Goal: Transaction & Acquisition: Obtain resource

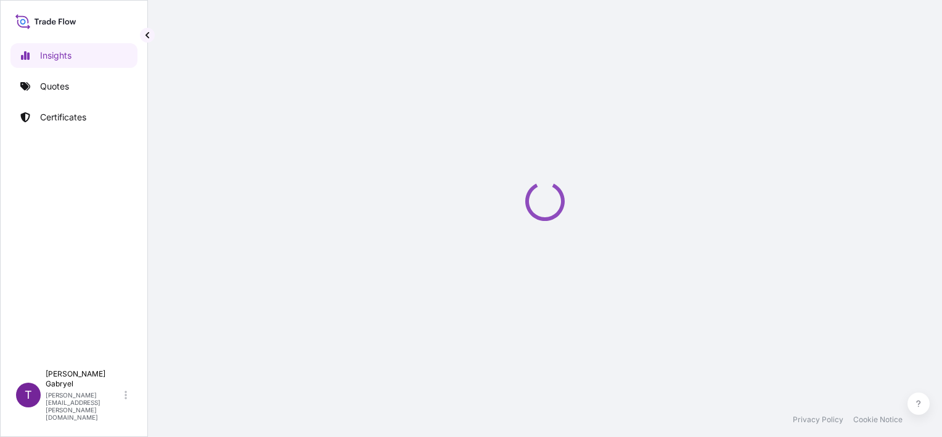
select select "2025"
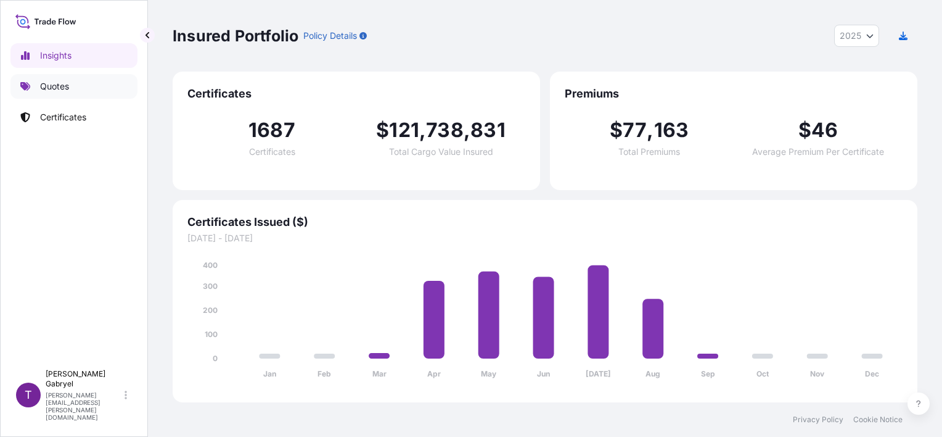
click at [63, 95] on link "Quotes" at bounding box center [73, 86] width 127 height 25
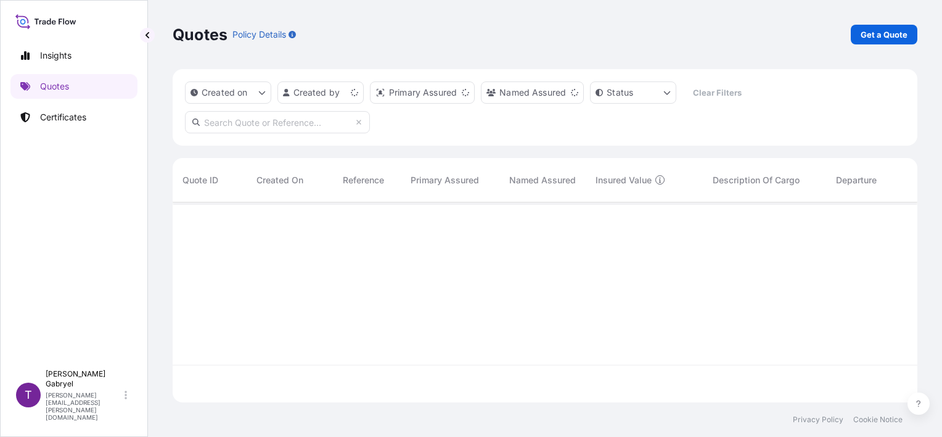
scroll to position [197, 735]
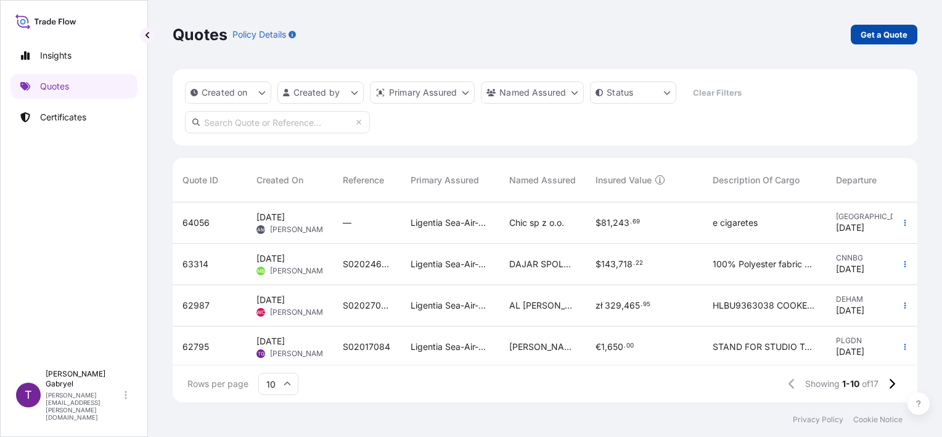
click at [877, 32] on p "Get a Quote" at bounding box center [884, 34] width 47 height 12
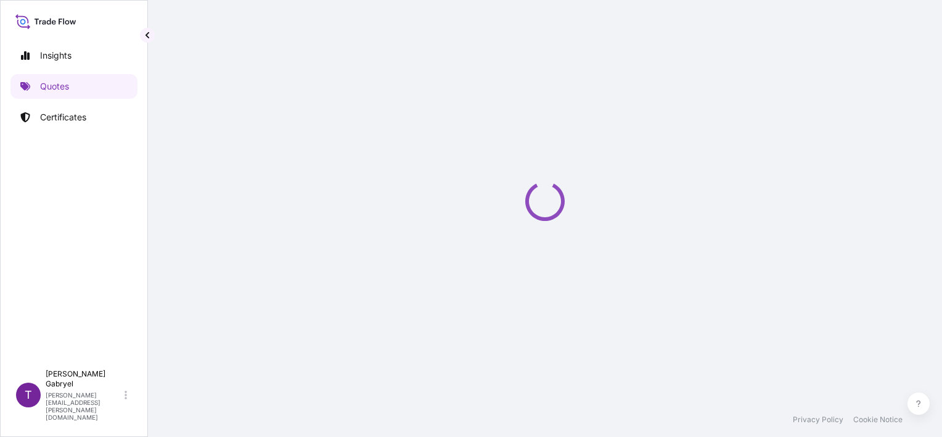
select select "Sea"
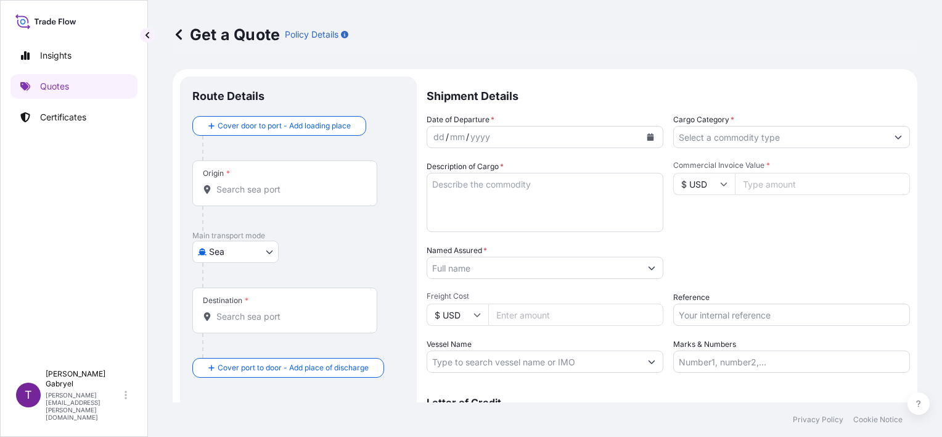
scroll to position [20, 0]
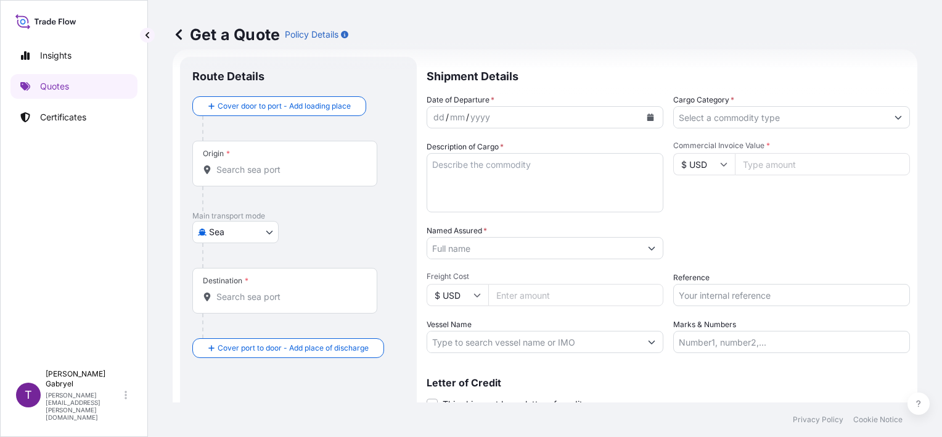
click at [649, 115] on icon "Calendar" at bounding box center [650, 116] width 7 height 7
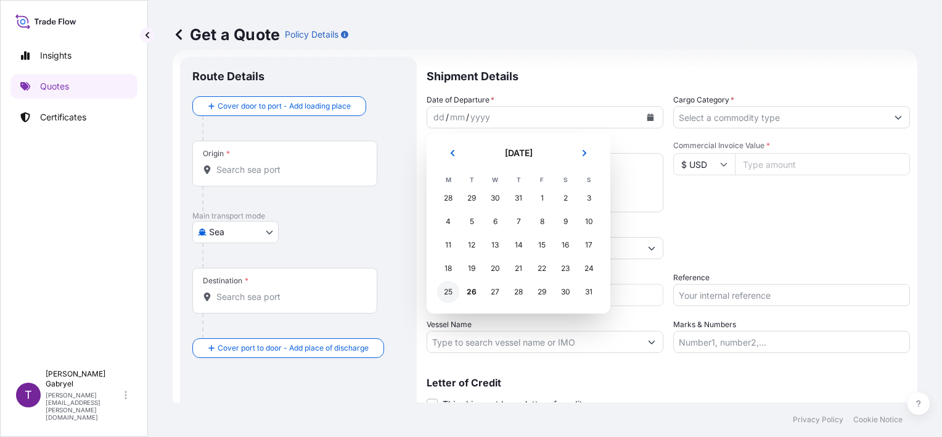
click at [451, 291] on div "25" at bounding box center [448, 292] width 22 height 22
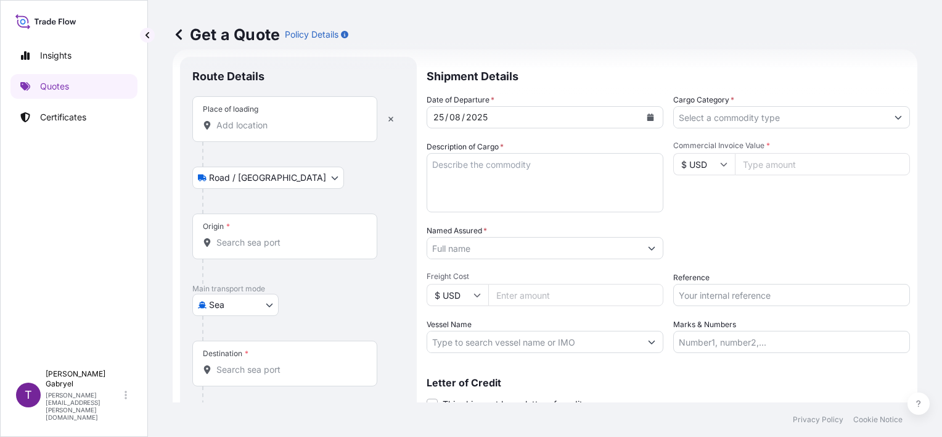
click at [262, 133] on div "Place of loading" at bounding box center [284, 119] width 185 height 46
click at [262, 131] on input "Place of loading" at bounding box center [289, 125] width 146 height 12
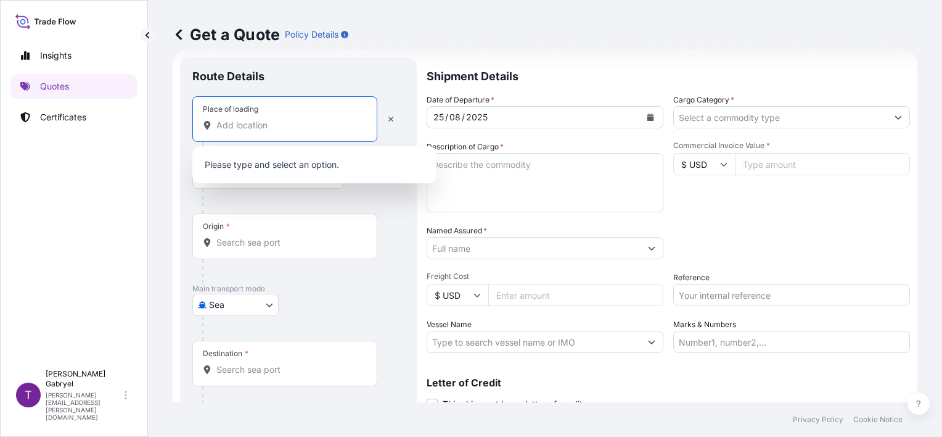
paste input "Żłobnica"
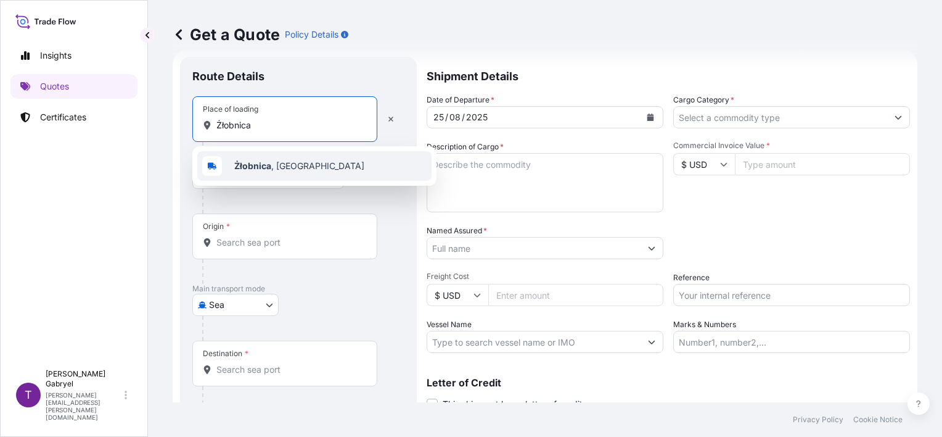
click at [276, 163] on span "Żłobnica , Poland" at bounding box center [299, 166] width 130 height 12
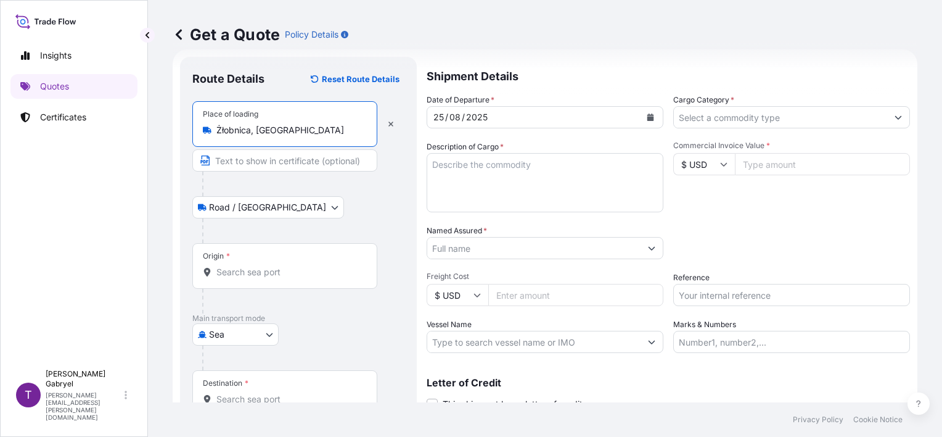
type input "Żłobnica, Poland"
click at [266, 274] on input "Origin *" at bounding box center [289, 272] width 146 height 12
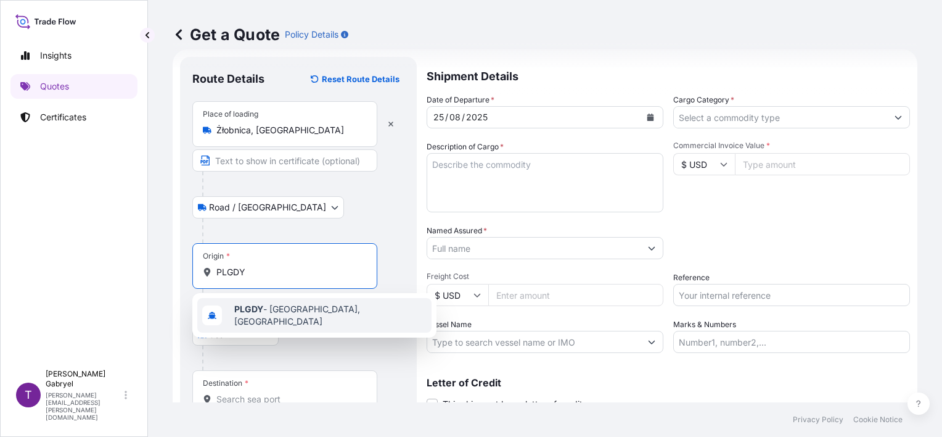
click at [265, 302] on div "PLGDY - Gdynia, Poland" at bounding box center [314, 315] width 234 height 35
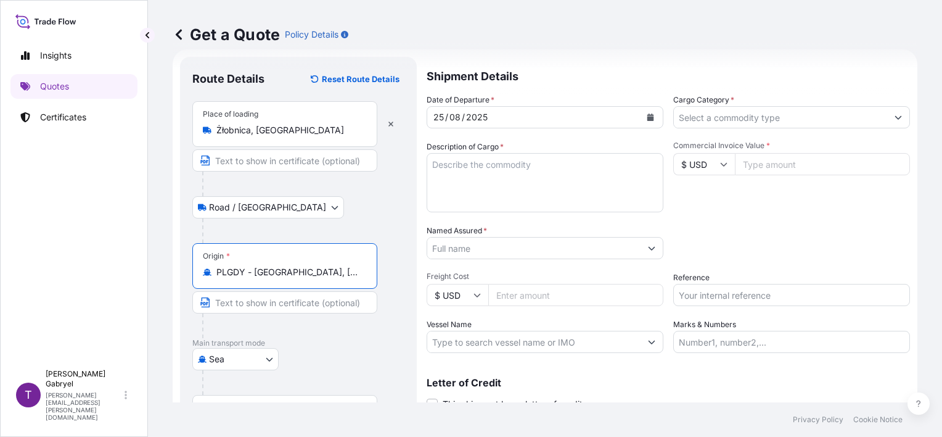
type input "PLGDY - Gdynia, Poland"
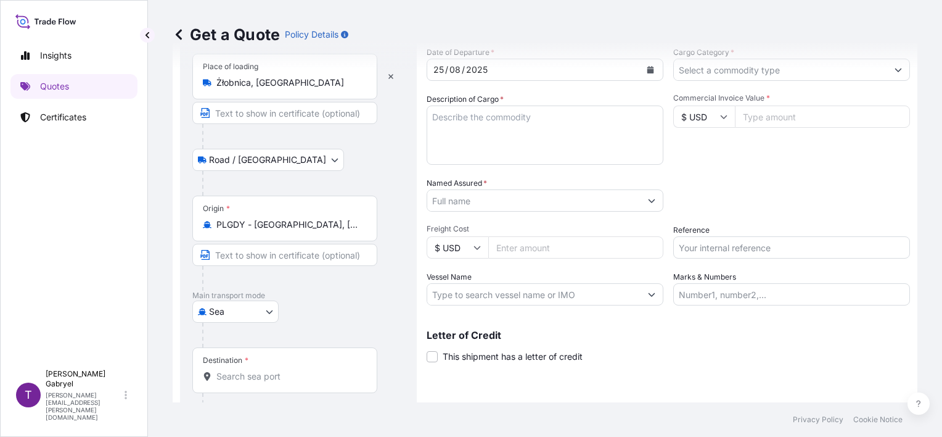
scroll to position [121, 0]
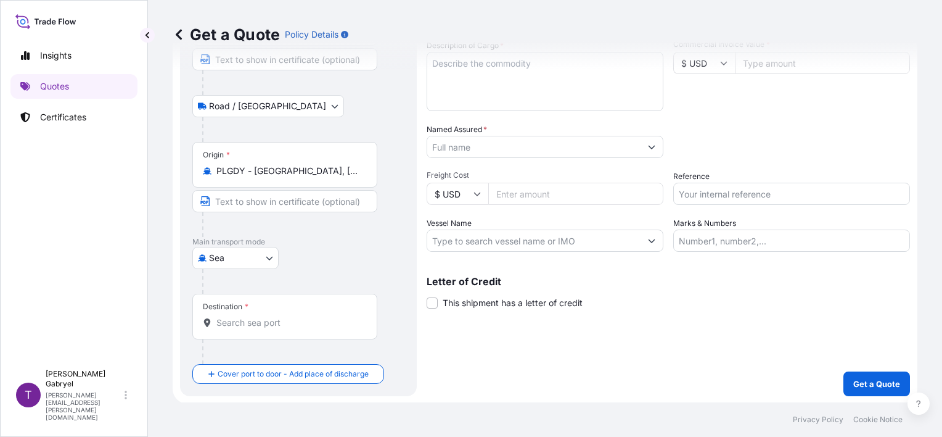
click at [265, 326] on input "Destination *" at bounding box center [289, 322] width 146 height 12
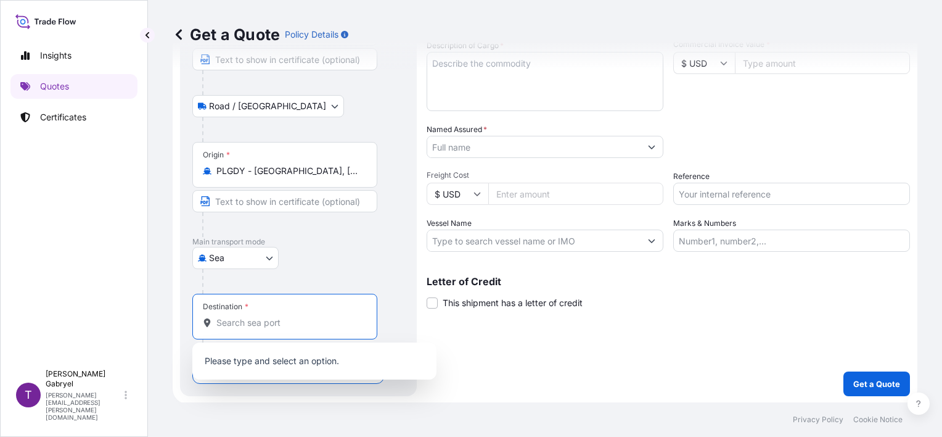
paste input "Bahrain"
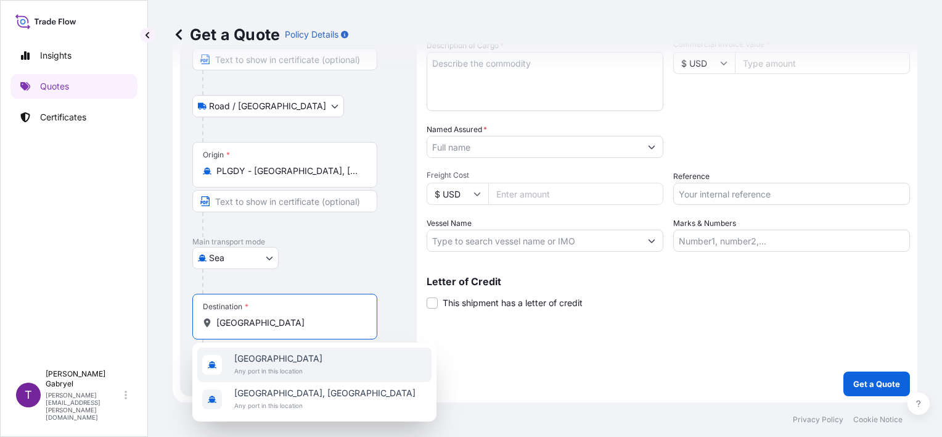
click at [323, 358] on div "Bahrain Any port in this location" at bounding box center [314, 364] width 234 height 35
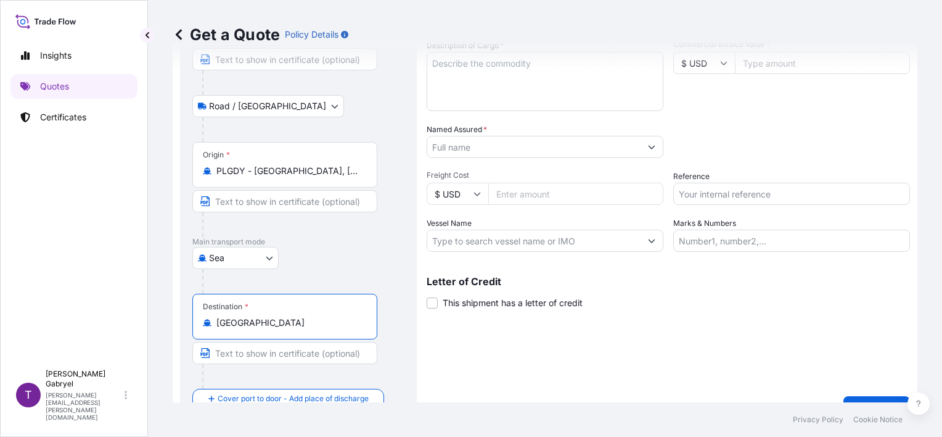
type input "Bahrain"
click at [499, 347] on div "Shipment Details Date of Departure * 25 / 08 / 2025 Cargo Category * Descriptio…" at bounding box center [670, 188] width 479 height 465
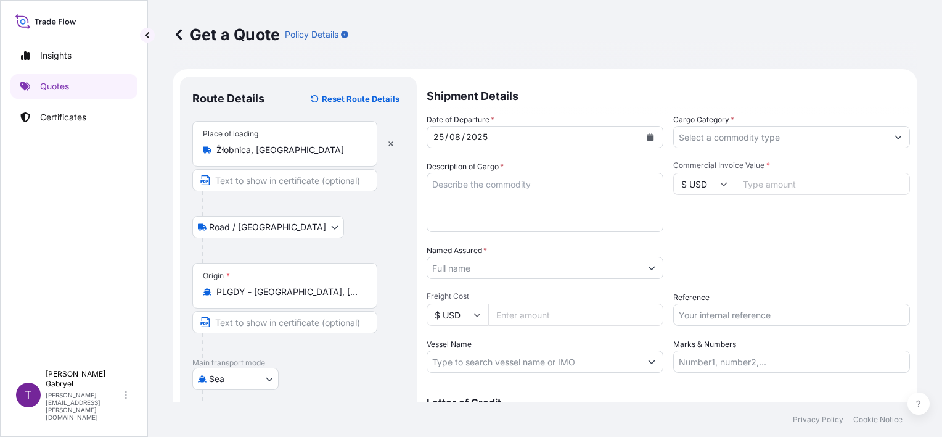
scroll to position [0, 0]
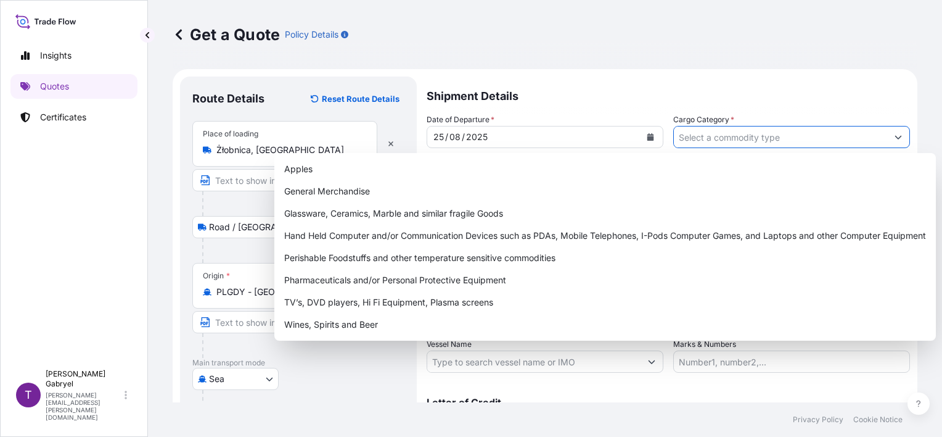
click at [772, 136] on input "Cargo Category *" at bounding box center [780, 137] width 213 height 22
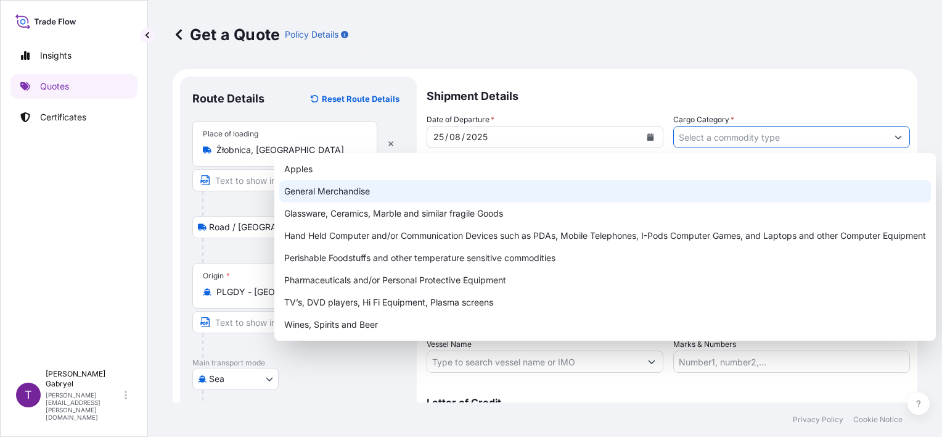
click at [517, 188] on div "General Merchandise" at bounding box center [605, 191] width 652 height 22
type input "General Merchandise"
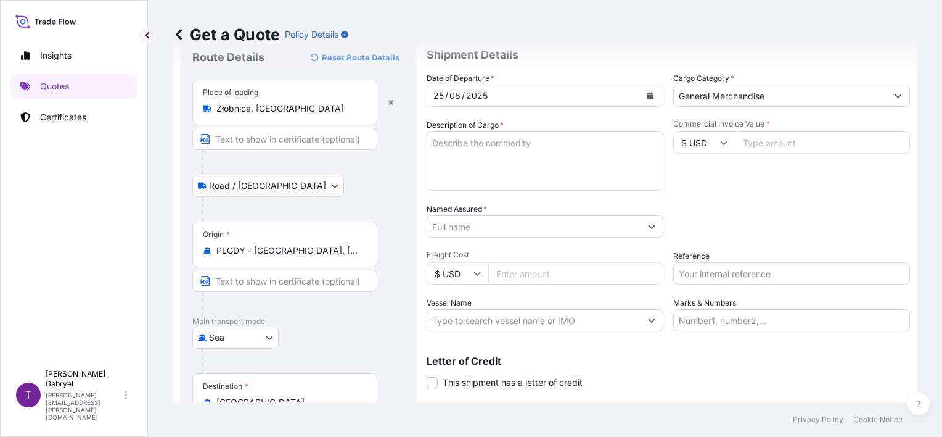
scroll to position [62, 0]
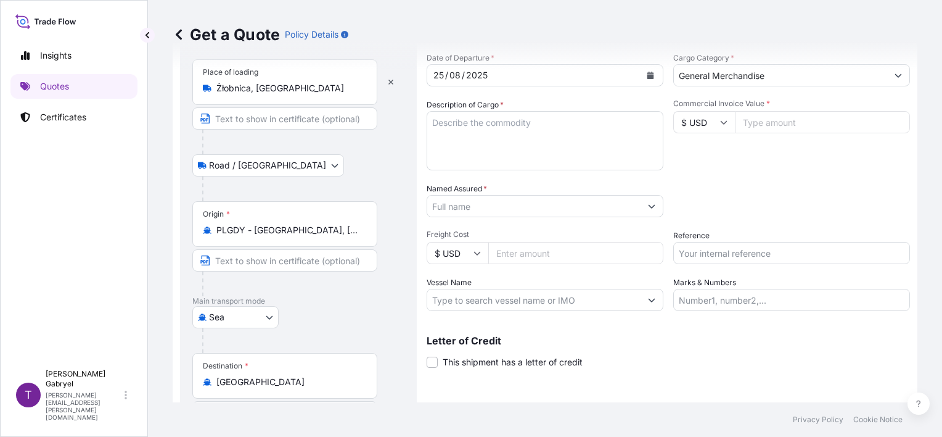
click at [494, 300] on input "Vessel Name" at bounding box center [533, 300] width 213 height 22
paste input "MSC ALESSIA"
click at [525, 301] on input "MSC ALESSIA/" at bounding box center [533, 300] width 213 height 22
paste input "QB534E"
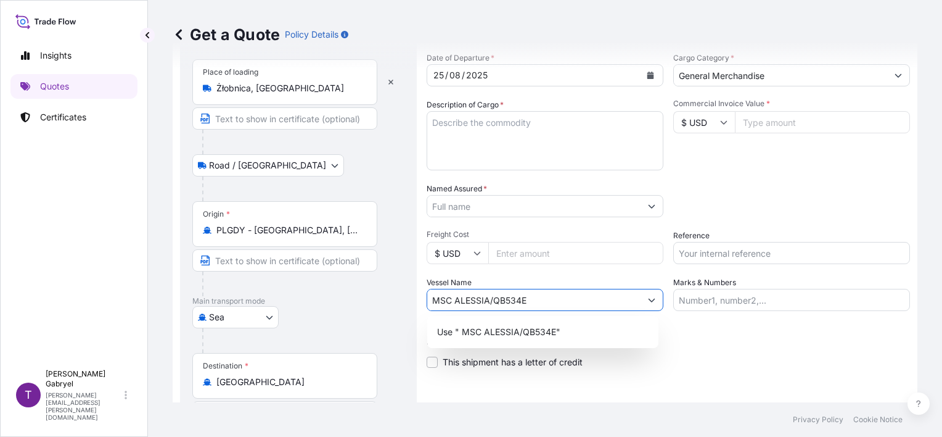
type input "MSC ALESSIA/QB534E"
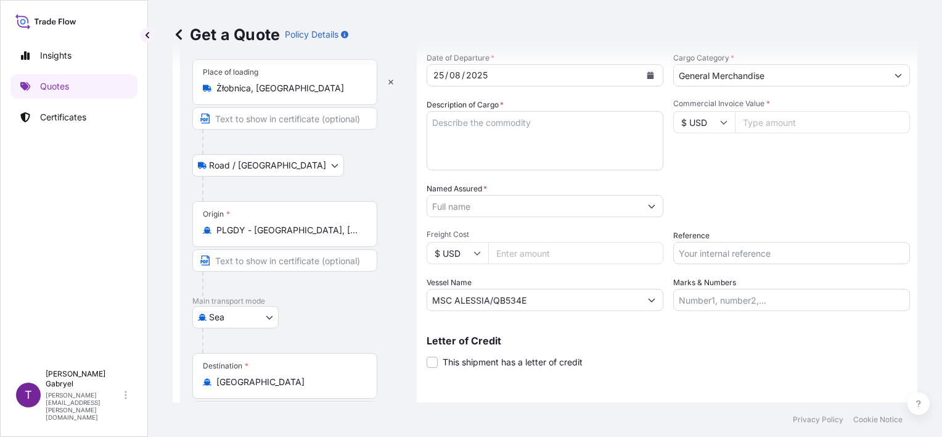
click at [702, 253] on input "Reference" at bounding box center [791, 253] width 237 height 22
paste input "S02032895"
type input "S02032895"
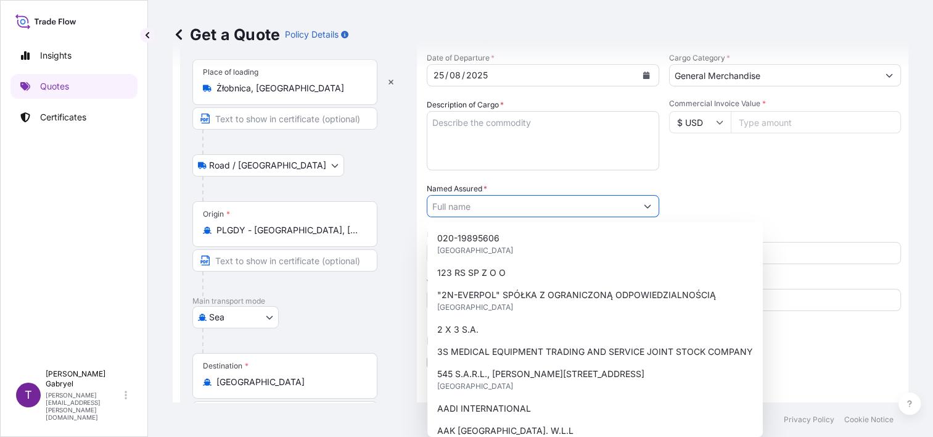
click at [496, 203] on input "Named Assured *" at bounding box center [531, 206] width 209 height 22
paste input "MIA NOOR CO. W.L.L"
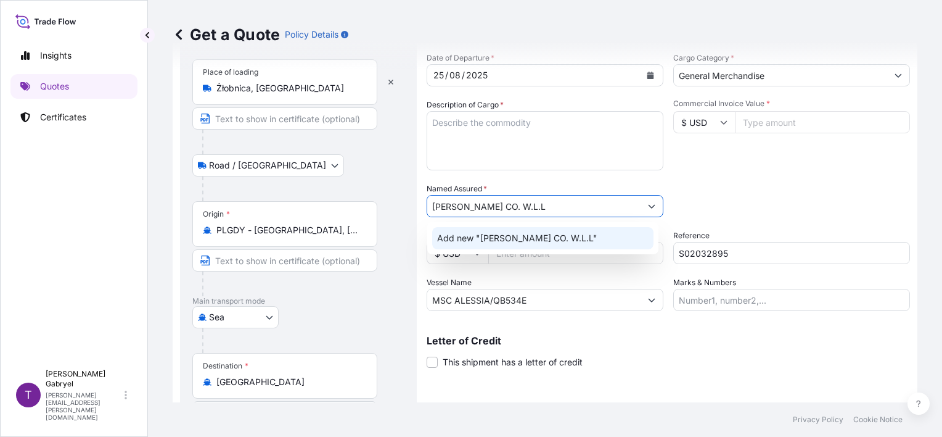
click at [499, 237] on span "Add new "MIA NOOR CO. W.L.L"" at bounding box center [517, 238] width 160 height 12
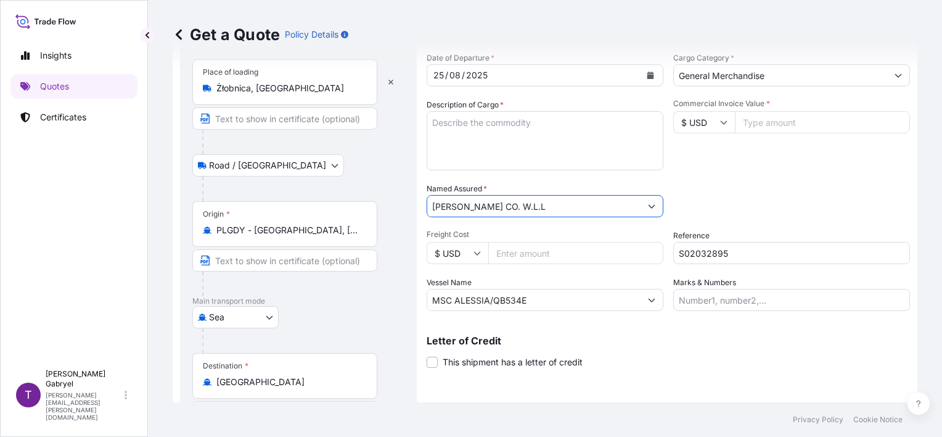
type input "MIA NOOR CO. W.L.L"
click at [503, 127] on textarea "Description of Cargo *" at bounding box center [545, 140] width 237 height 59
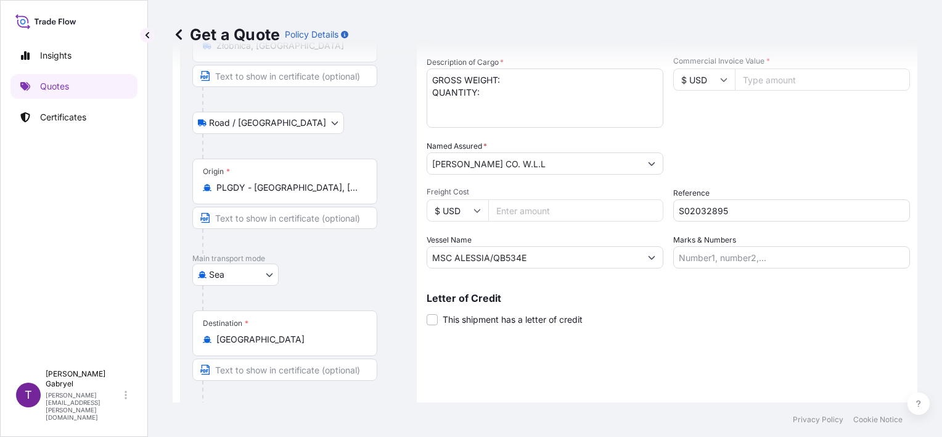
scroll to position [84, 0]
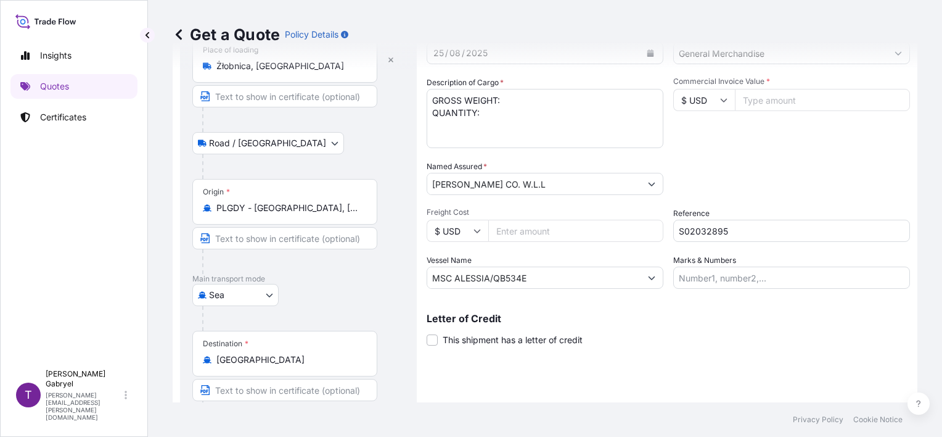
click at [509, 130] on textarea "GROSS WEIGHT: QUANTITY:" at bounding box center [545, 118] width 237 height 59
click at [518, 139] on textarea "GROSS WEIGHT: QUANTITY:" at bounding box center [545, 118] width 237 height 59
click at [471, 103] on textarea "GROSS WEIGHT: QUANTITY: 11 PALLETS" at bounding box center [545, 118] width 237 height 59
paste textarea "VITAMIN WATERS, ISOTONIC DRINKS, WATERS HS CODE: 22011019, 22011011, 22021000"
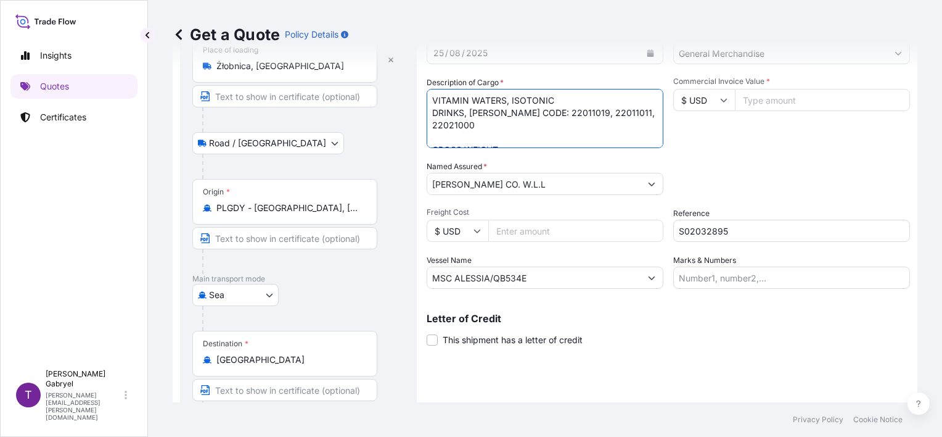
click at [492, 139] on textarea "VITAMIN WATERS, ISOTONIC DRINKS, WATERS HS CODE: 22011019, 22011011, 22021000 G…" at bounding box center [545, 118] width 237 height 59
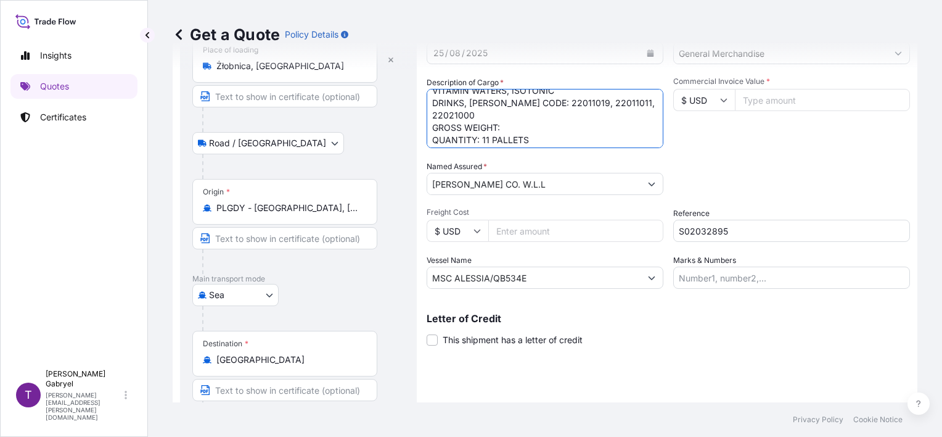
scroll to position [13, 0]
click at [522, 113] on textarea "VITAMIN WATERS, ISOTONIC DRINKS, WATERS HS CODE: 22011019, 22011011, 22021000 G…" at bounding box center [545, 118] width 237 height 59
click at [522, 126] on textarea "VITAMIN WATERS, ISOTONIC DRINKS, WATERS HS CODE: 22011019, 22011011, 22021000 G…" at bounding box center [545, 118] width 237 height 59
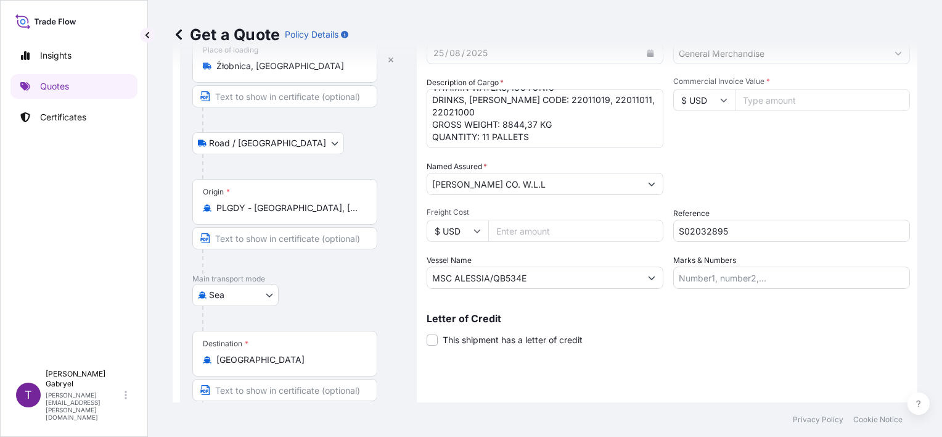
scroll to position [0, 0]
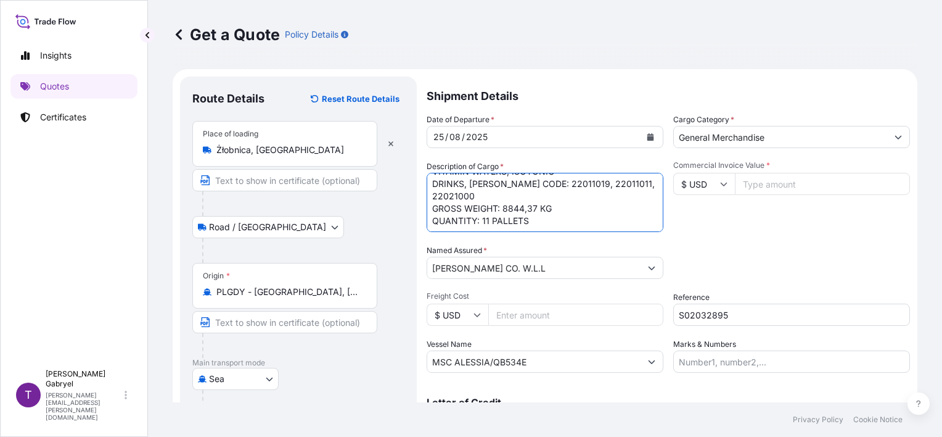
click at [548, 222] on textarea "VITAMIN WATERS, ISOTONIC DRINKS, WATERS HS CODE: 22011019, 22011011, 22021000 G…" at bounding box center [545, 202] width 237 height 59
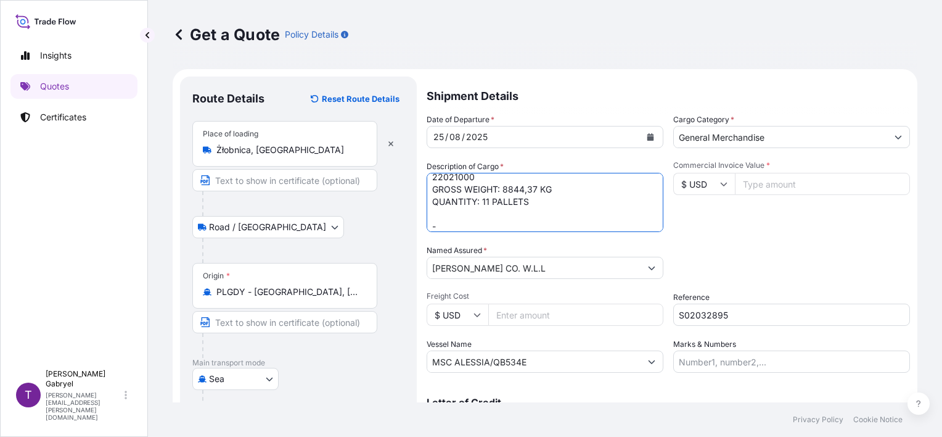
scroll to position [44, 0]
paste textarea "MSBU1268515"
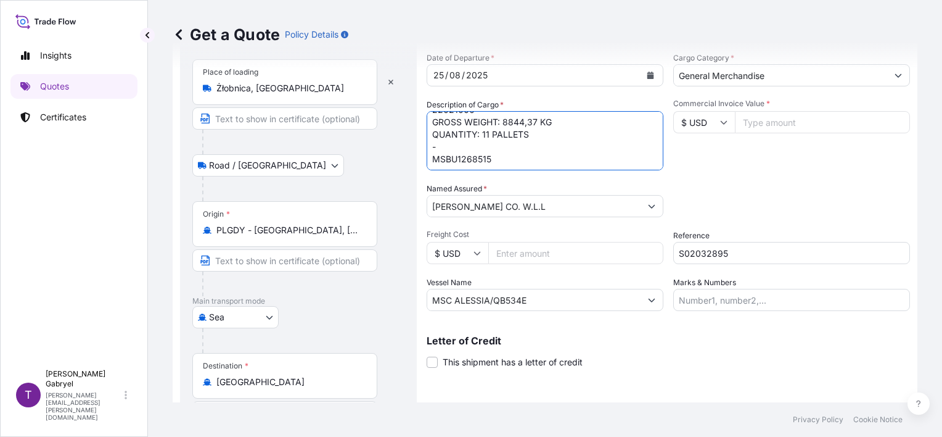
type textarea "VITAMIN WATERS, ISOTONIC DRINKS, WATERS HS CODE: 22011019, 22011011, 22021000 G…"
click at [721, 122] on icon at bounding box center [724, 123] width 7 height 4
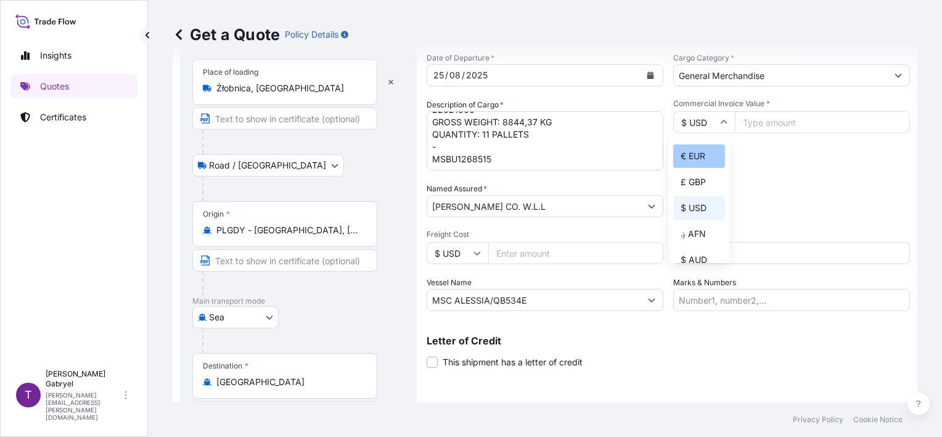
click at [695, 158] on div "€ EUR" at bounding box center [699, 155] width 52 height 23
type input "€ EUR"
click at [776, 120] on input "Commercial Invoice Value *" at bounding box center [822, 122] width 175 height 22
type input "4459.14"
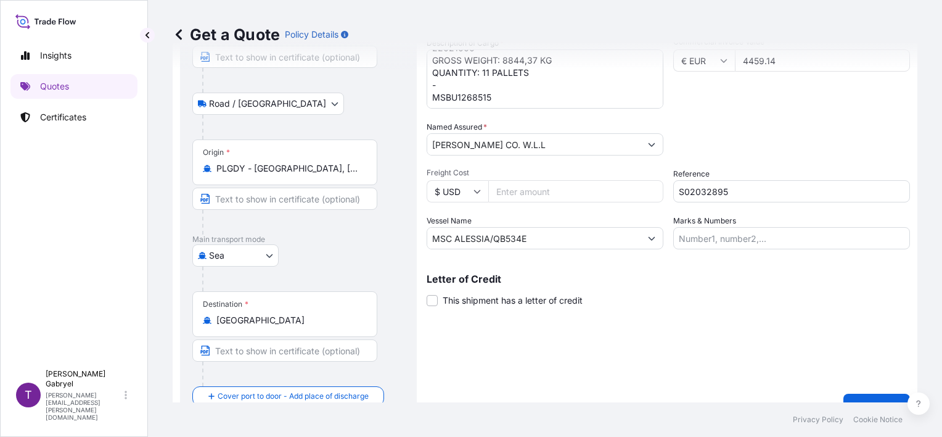
scroll to position [146, 0]
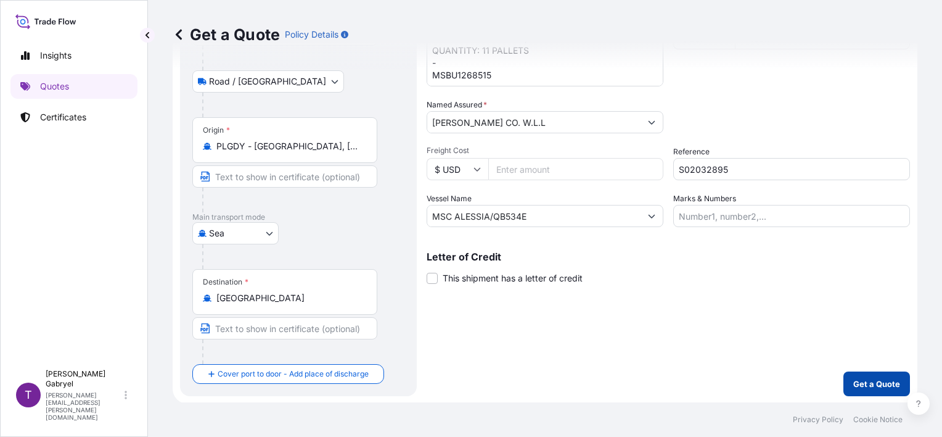
click at [861, 377] on p "Get a Quote" at bounding box center [876, 383] width 47 height 12
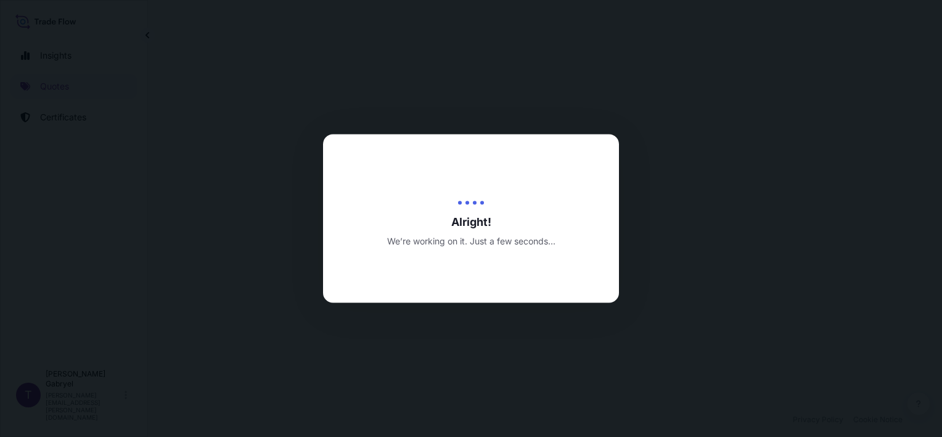
select select "Road / Inland"
select select "Sea"
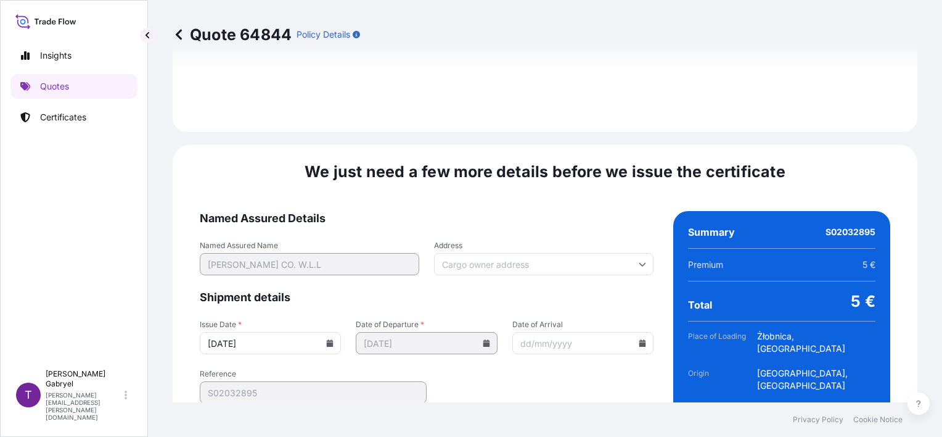
scroll to position [1572, 0]
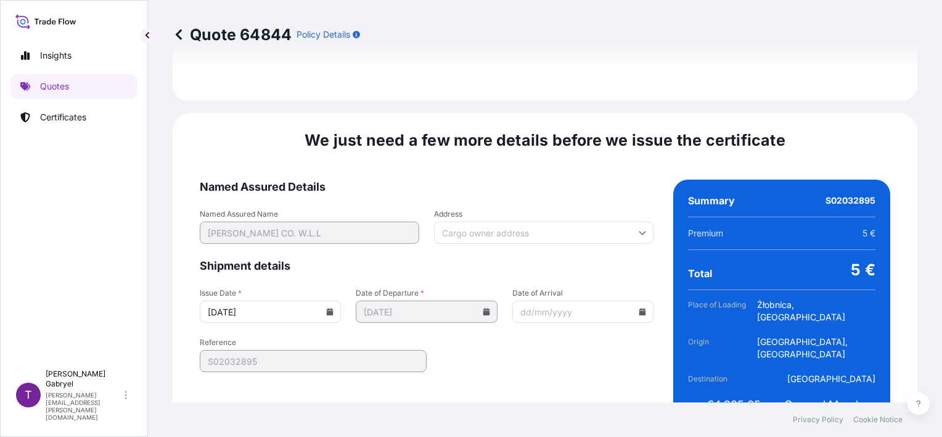
click at [327, 308] on icon at bounding box center [330, 311] width 7 height 7
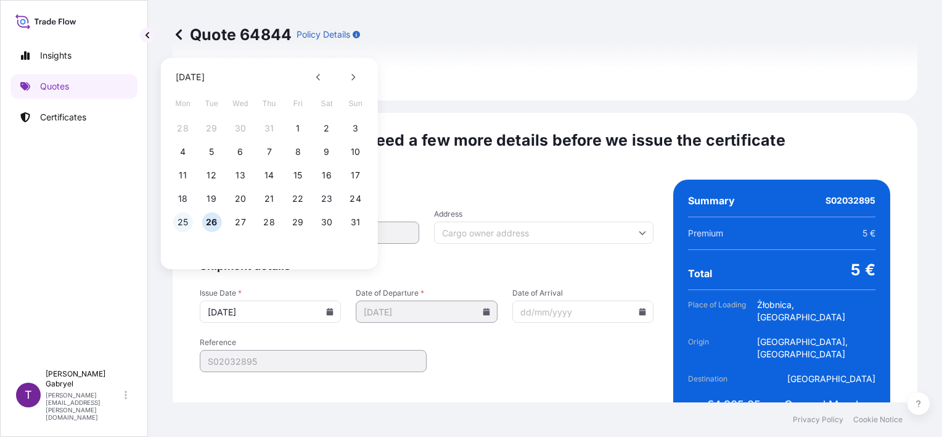
click at [180, 223] on button "25" at bounding box center [183, 222] width 20 height 20
type input "25/08/2025"
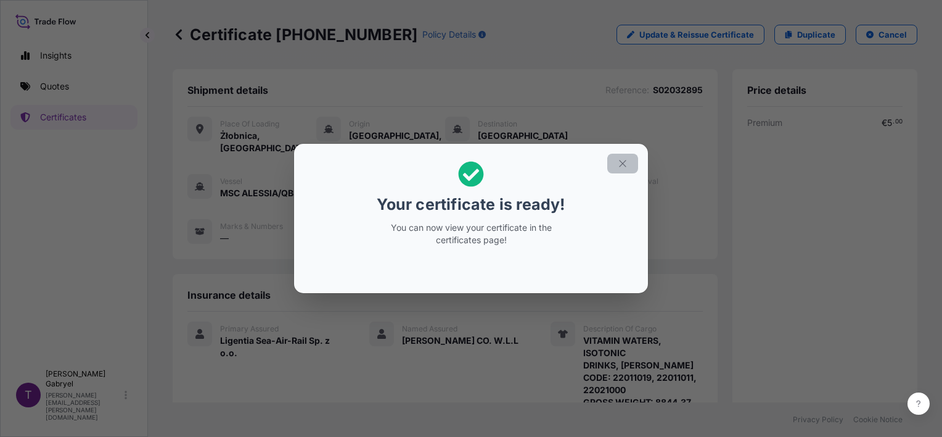
click at [620, 163] on icon "button" at bounding box center [622, 163] width 11 height 11
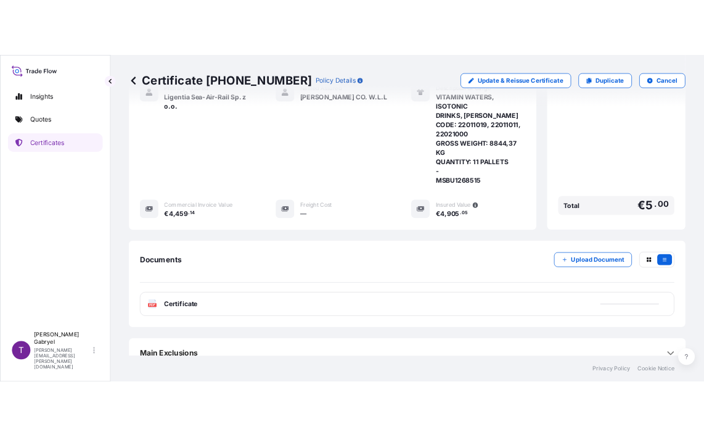
scroll to position [296, 0]
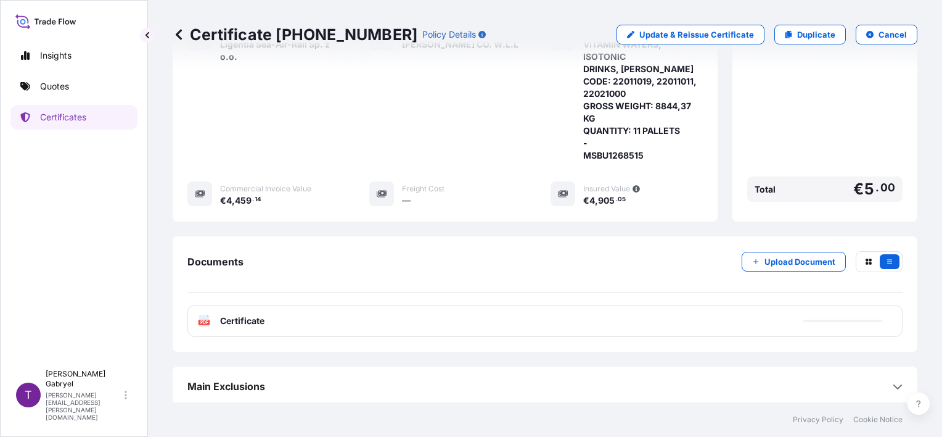
click at [345, 317] on div "PDF Certificate" at bounding box center [544, 321] width 715 height 32
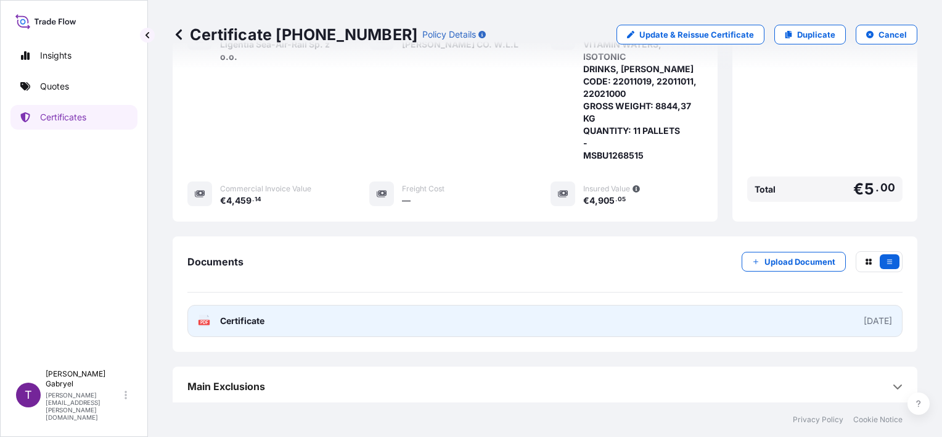
click at [255, 321] on span "Certificate" at bounding box center [242, 320] width 44 height 12
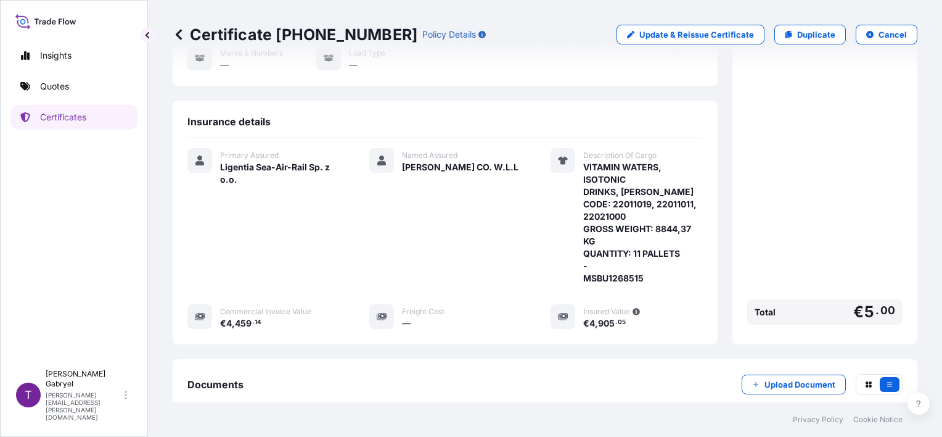
scroll to position [173, 0]
